Goal: Task Accomplishment & Management: Manage account settings

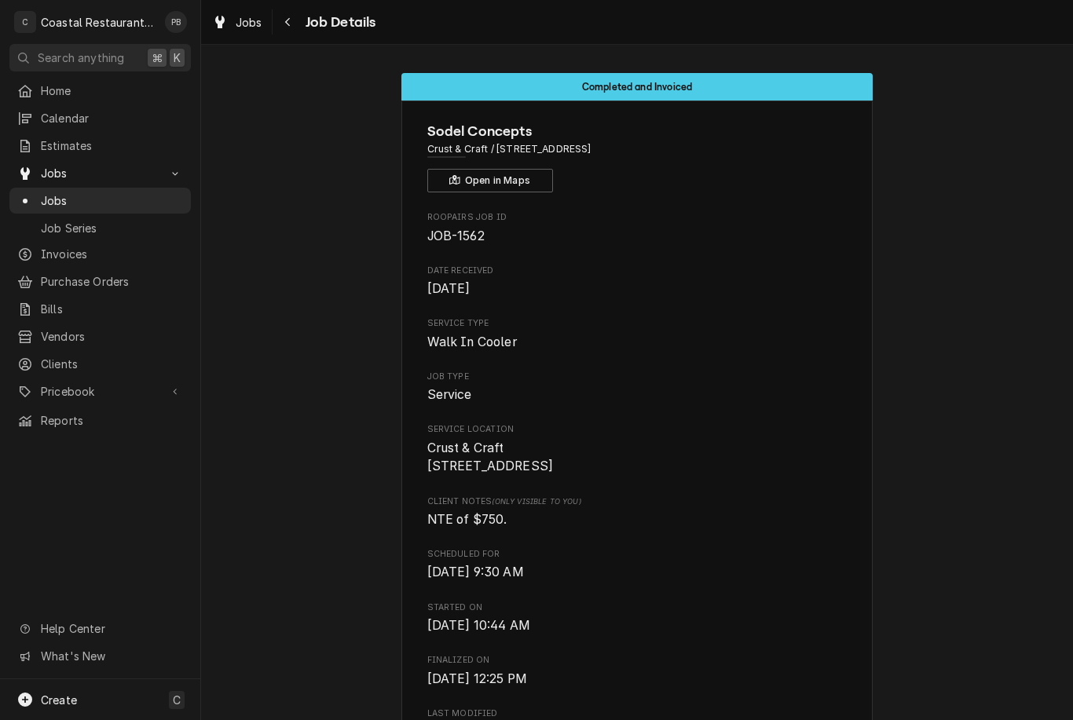
click at [69, 207] on link "Jobs" at bounding box center [99, 201] width 181 height 26
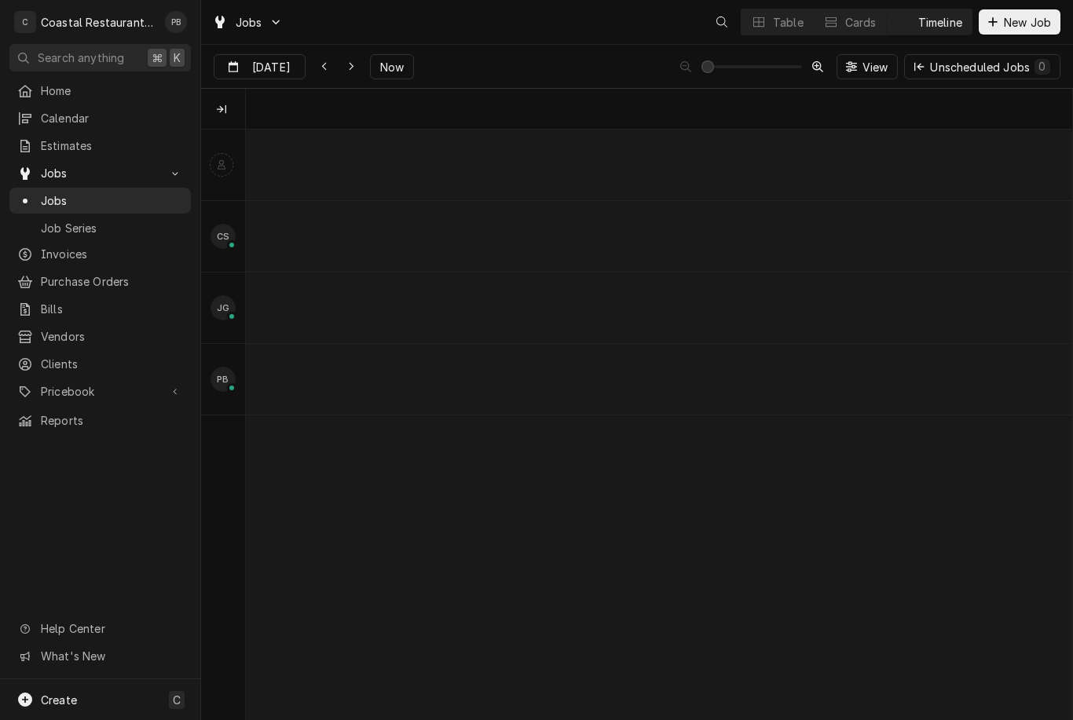
scroll to position [0, 16365]
click at [383, 71] on span "Now" at bounding box center [392, 67] width 30 height 16
type input "[DATE]"
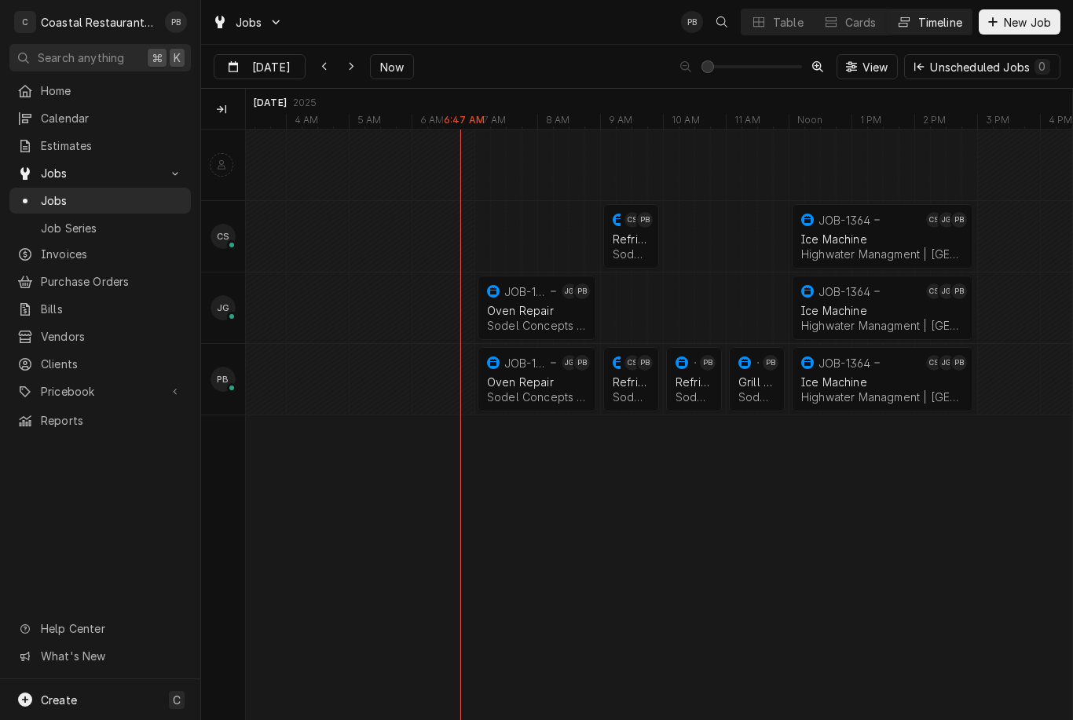
scroll to position [0, 0]
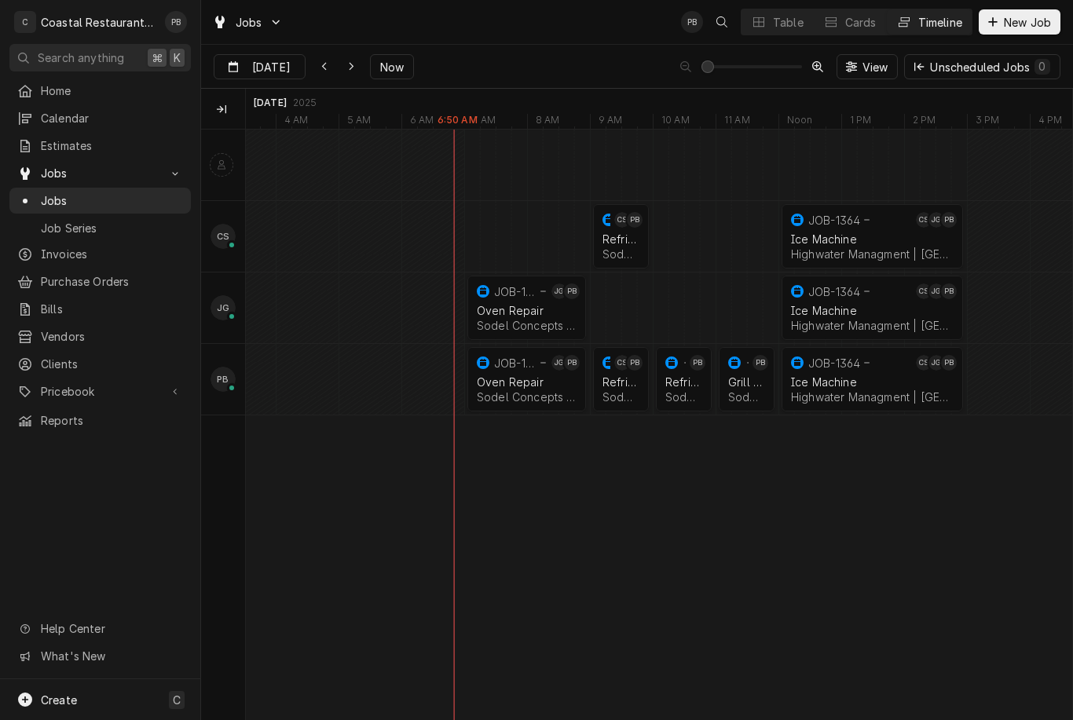
click at [529, 295] on div "JOB-1564" at bounding box center [516, 291] width 44 height 13
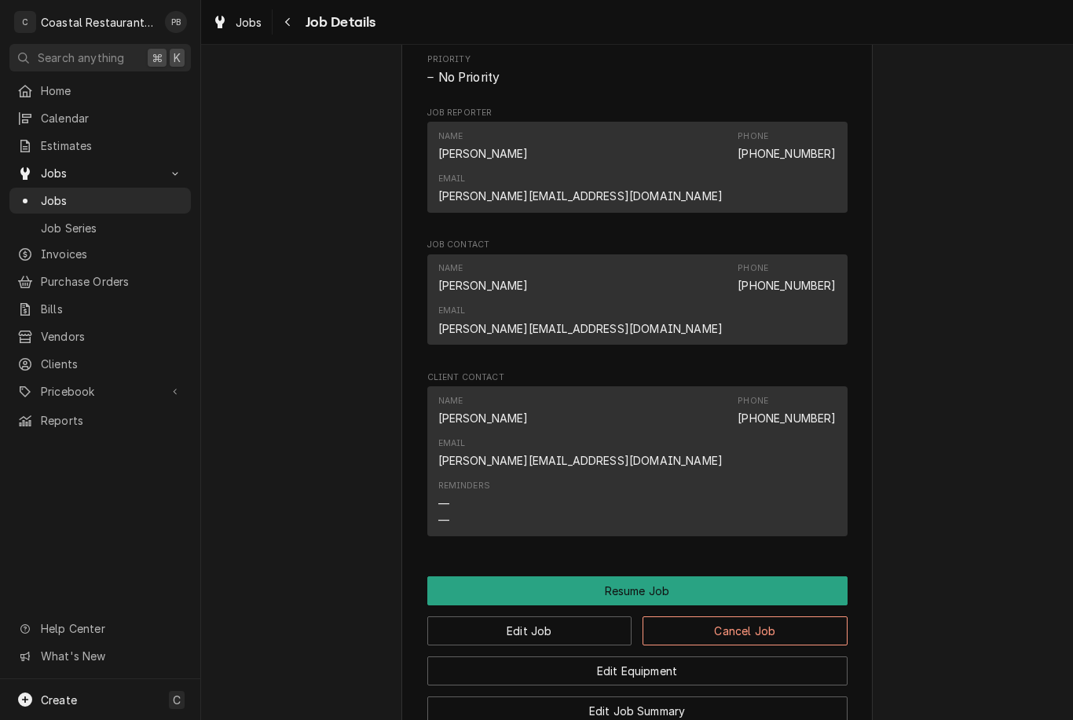
scroll to position [962, 0]
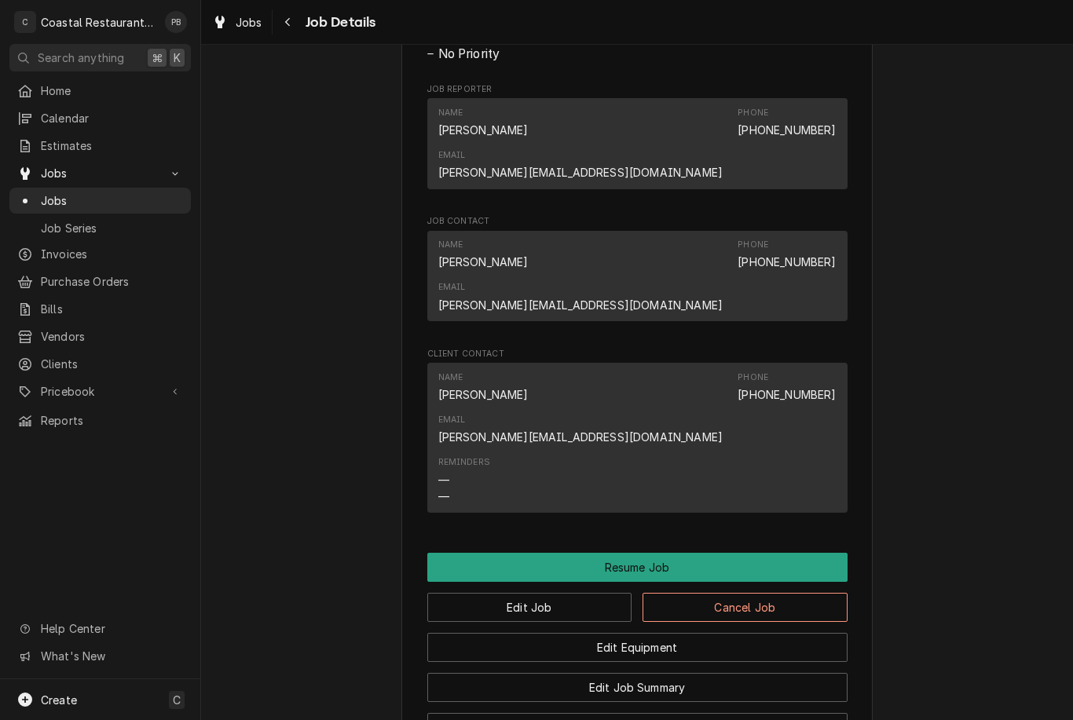
click at [676, 553] on button "Resume Job" at bounding box center [637, 567] width 420 height 29
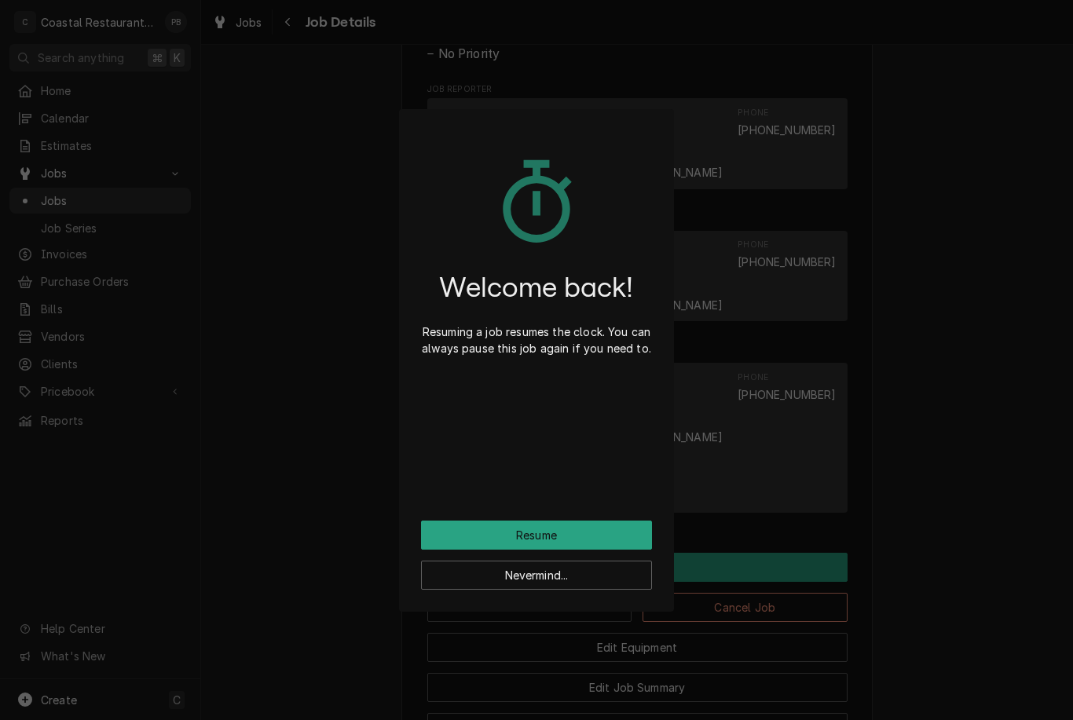
click at [590, 536] on button "Resume" at bounding box center [536, 535] width 231 height 29
